Goal: Find specific page/section: Find specific page/section

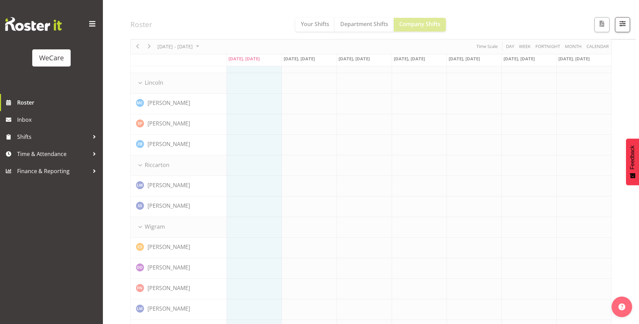
scroll to position [601, 0]
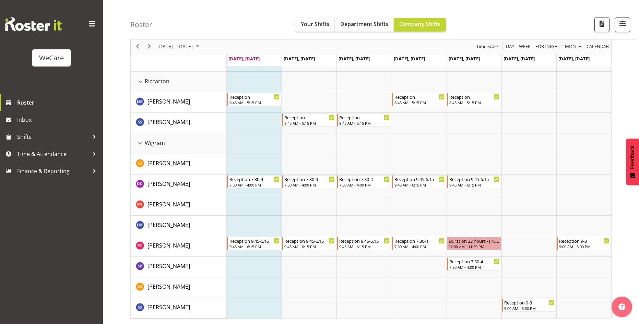
click at [630, 22] on div "Roster Your Shifts Department Shifts Company Shifts All Locations Clear Busines…" at bounding box center [382, 19] width 505 height 39
click at [627, 22] on button "button" at bounding box center [622, 24] width 15 height 15
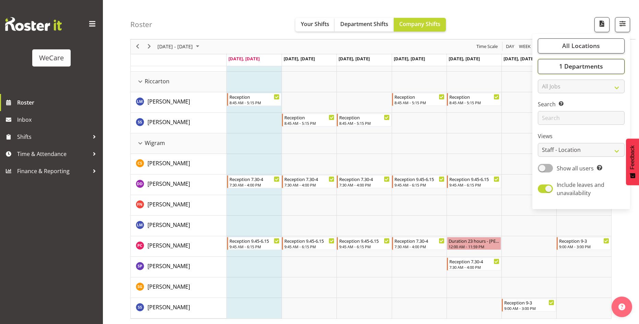
click at [593, 70] on span "1 Departments" at bounding box center [581, 66] width 44 height 8
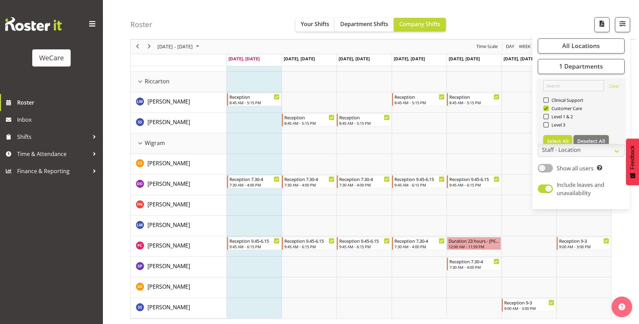
click at [594, 136] on button "Deselect All" at bounding box center [590, 141] width 35 height 12
checkbox input "false"
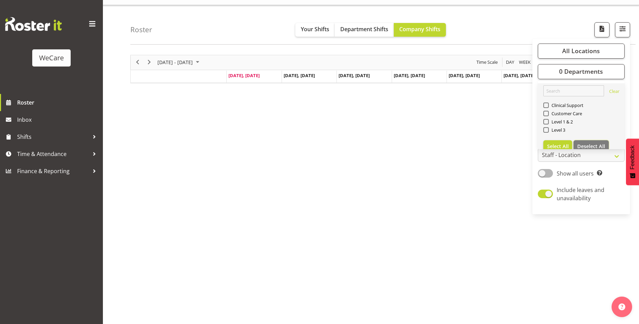
scroll to position [13, 0]
drag, startPoint x: 562, startPoint y: 120, endPoint x: 544, endPoint y: 108, distance: 21.1
click at [544, 109] on section "Clinical Support Customer Care Level 1 & 2 Level 3" at bounding box center [581, 118] width 76 height 33
click at [545, 107] on span at bounding box center [545, 104] width 5 height 5
click at [545, 107] on input "Clinical Support" at bounding box center [545, 105] width 4 height 4
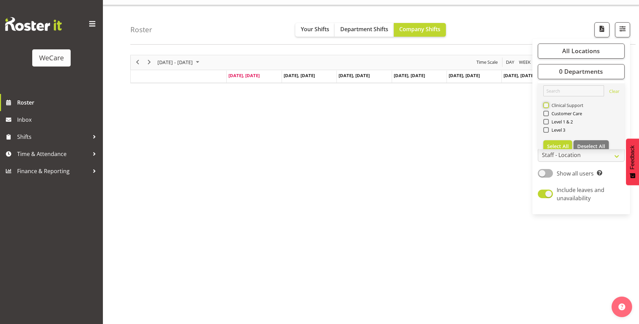
checkbox input "true"
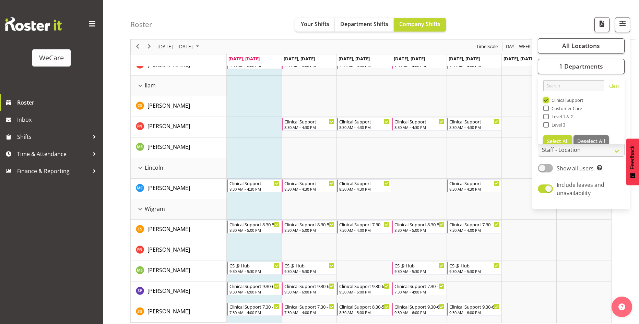
scroll to position [107, 0]
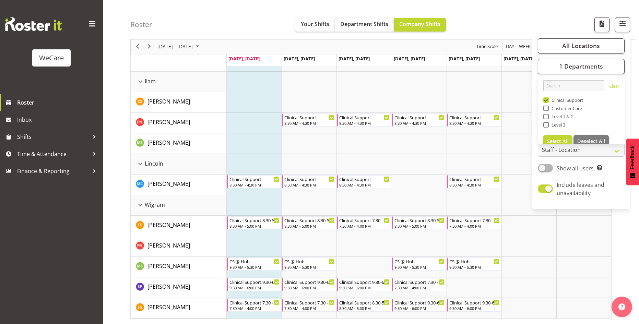
click at [104, 190] on div "Roster Your Shifts Department Shifts Company Shifts All Locations Clear Busines…" at bounding box center [371, 118] width 536 height 412
